Goal: Find specific page/section: Find specific page/section

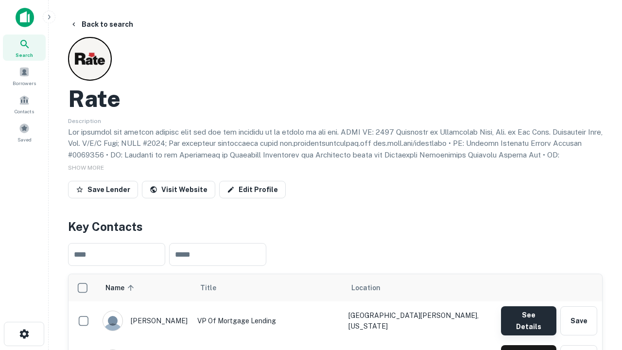
click at [528, 316] on button "See Details" at bounding box center [528, 320] width 55 height 29
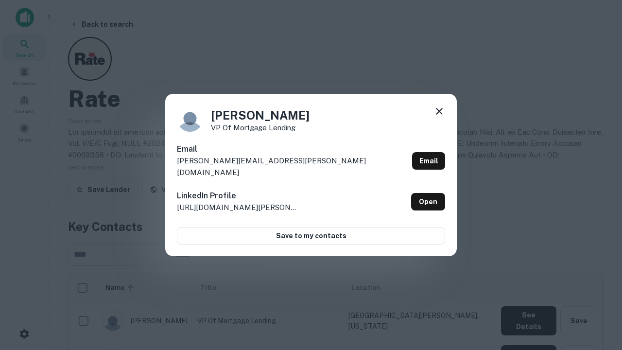
click at [440, 117] on icon at bounding box center [440, 112] width 12 height 12
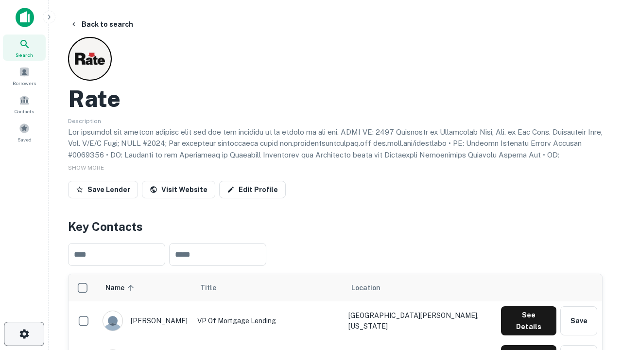
click at [24, 334] on icon "button" at bounding box center [24, 334] width 12 height 12
